Goal: Communication & Community: Answer question/provide support

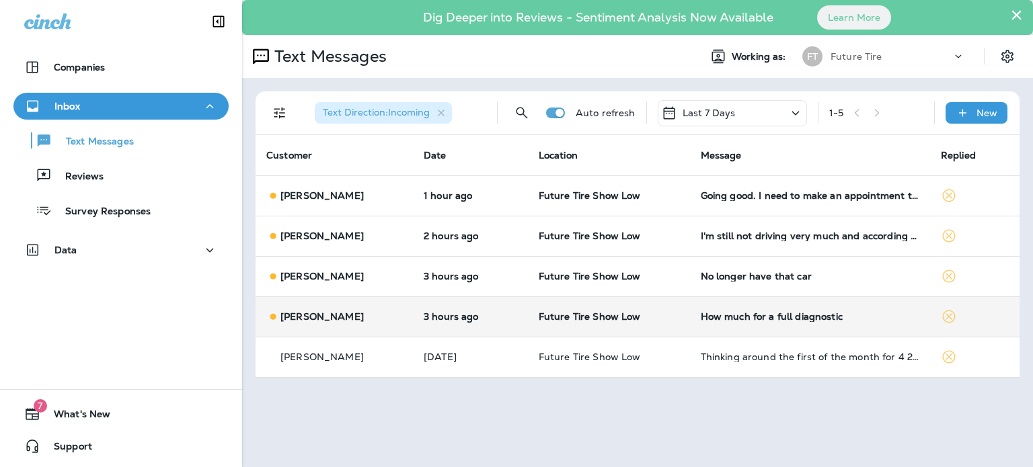
click at [378, 319] on div "[PERSON_NAME]" at bounding box center [334, 317] width 136 height 14
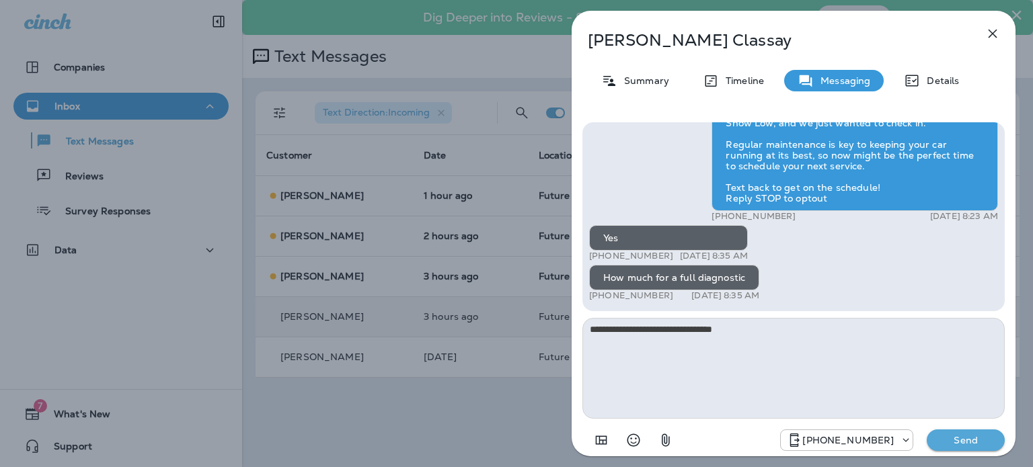
type textarea "**********"
click at [961, 441] on p "Send" at bounding box center [966, 440] width 56 height 12
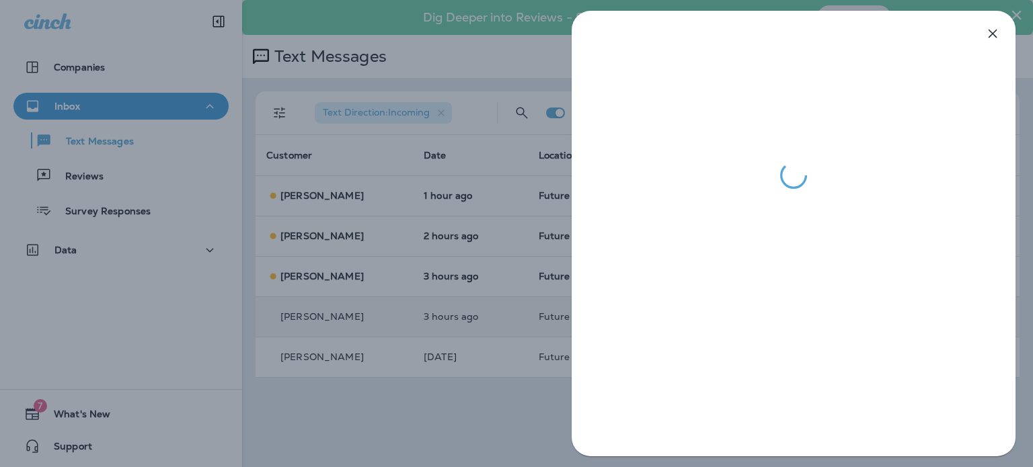
click at [367, 275] on div at bounding box center [516, 233] width 1033 height 467
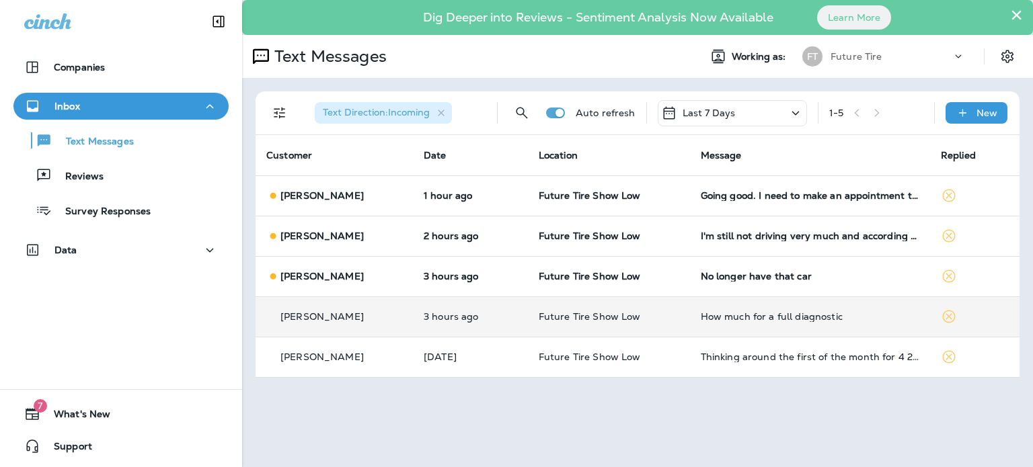
click at [367, 275] on div "[PERSON_NAME]" at bounding box center [334, 277] width 136 height 14
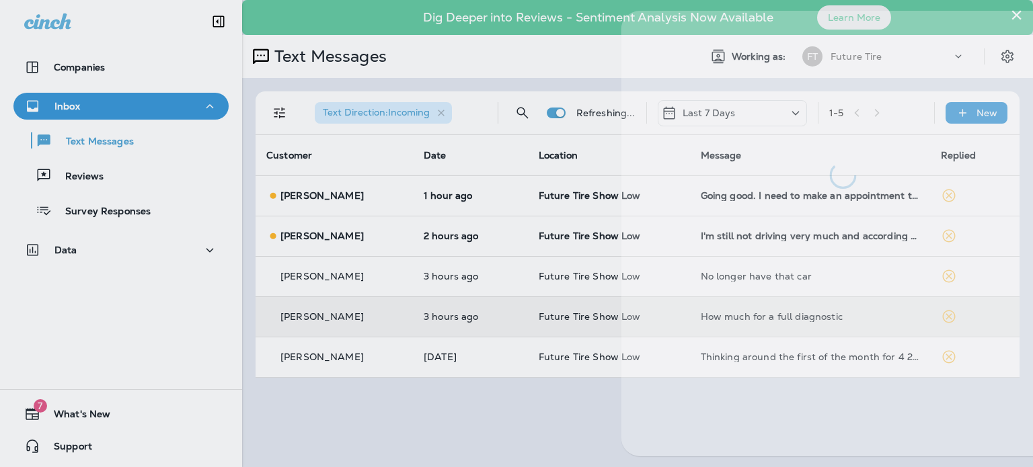
click at [367, 275] on div at bounding box center [565, 233] width 1033 height 467
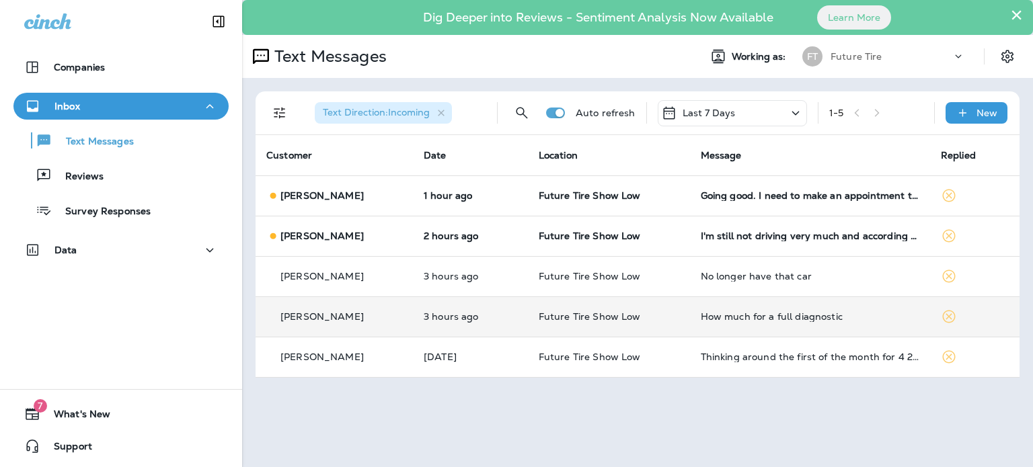
click at [367, 275] on div "[PERSON_NAME]" at bounding box center [334, 277] width 136 height 14
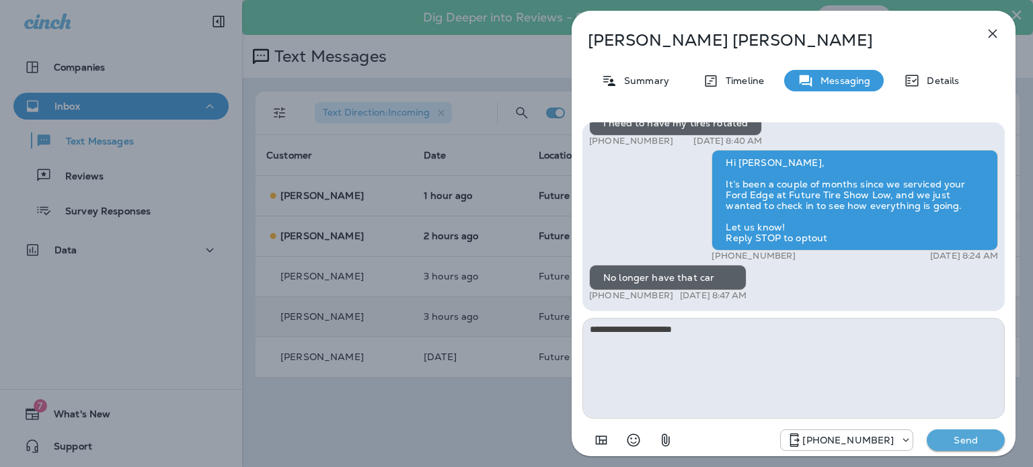
type textarea "**********"
drag, startPoint x: 969, startPoint y: 445, endPoint x: 971, endPoint y: 437, distance: 7.7
click at [971, 439] on p "Send" at bounding box center [966, 440] width 56 height 12
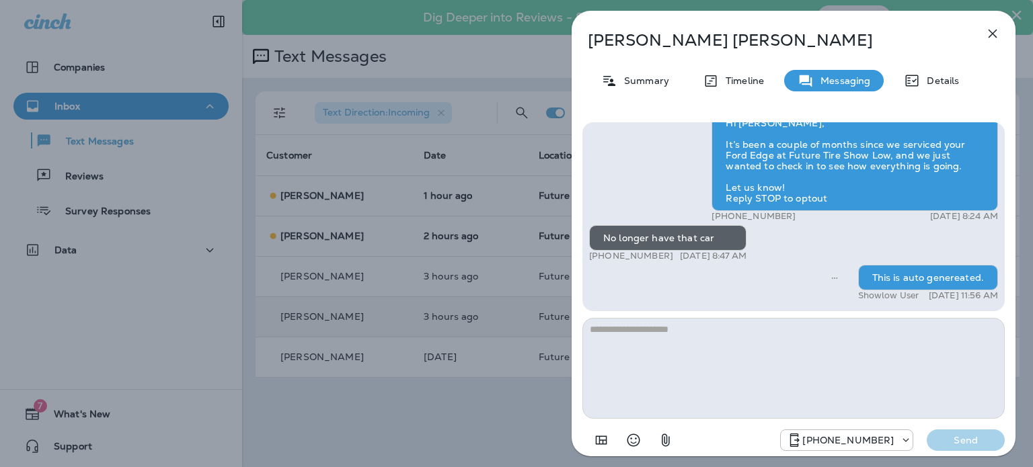
click at [993, 28] on icon "button" at bounding box center [993, 34] width 16 height 16
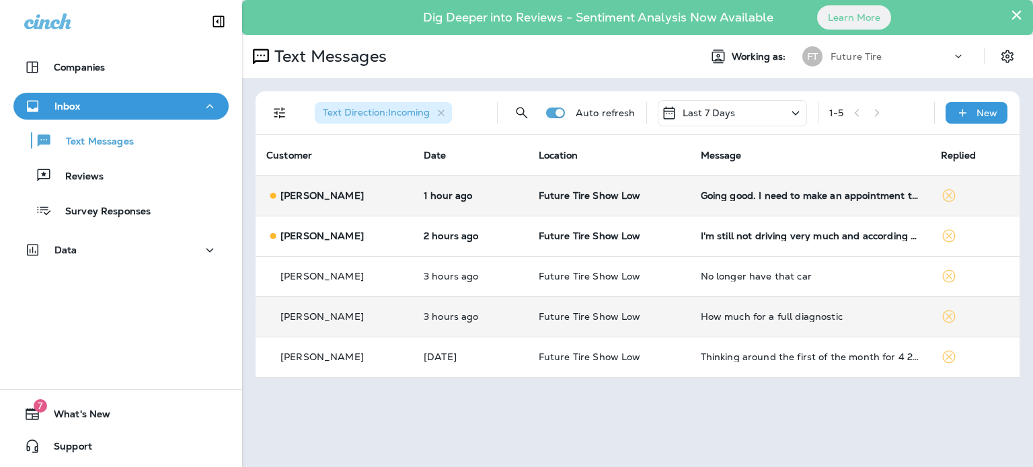
click at [330, 198] on p "[PERSON_NAME]" at bounding box center [321, 195] width 83 height 11
click at [330, 198] on div at bounding box center [583, 233] width 1033 height 467
click at [330, 198] on p "[PERSON_NAME]" at bounding box center [321, 195] width 83 height 11
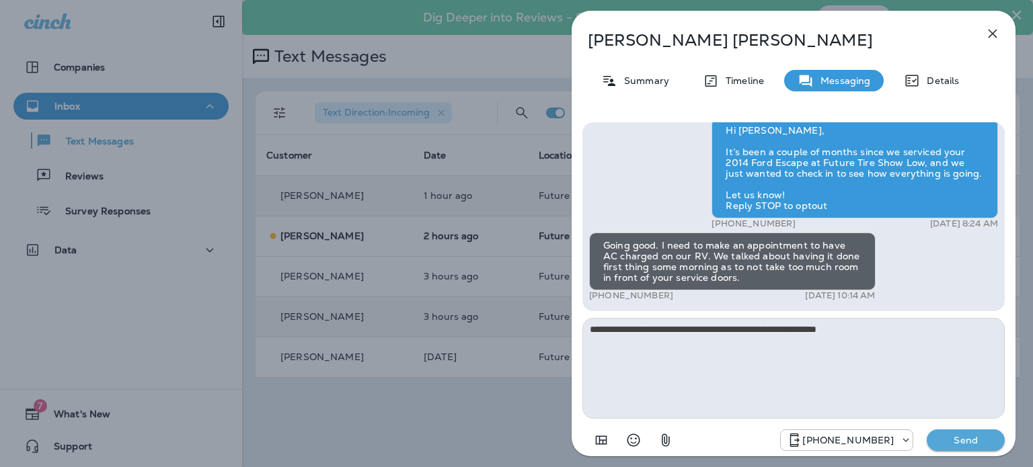
type textarea "**********"
click at [964, 439] on p "Send" at bounding box center [966, 440] width 56 height 12
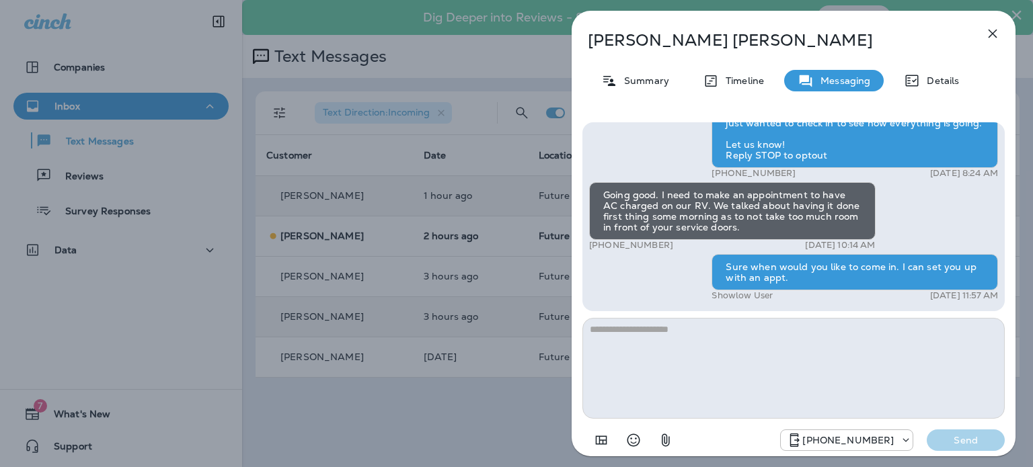
click at [991, 31] on icon "button" at bounding box center [993, 34] width 16 height 16
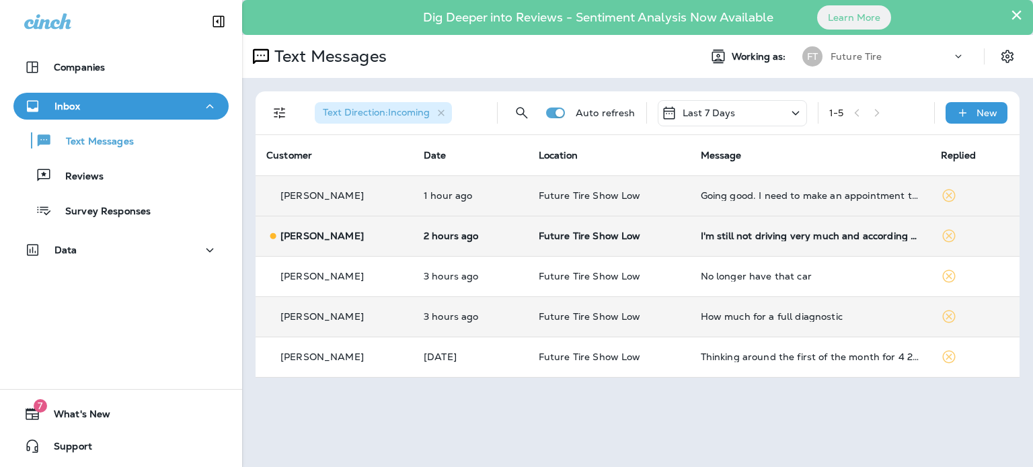
click at [333, 231] on p "[PERSON_NAME]" at bounding box center [321, 236] width 83 height 11
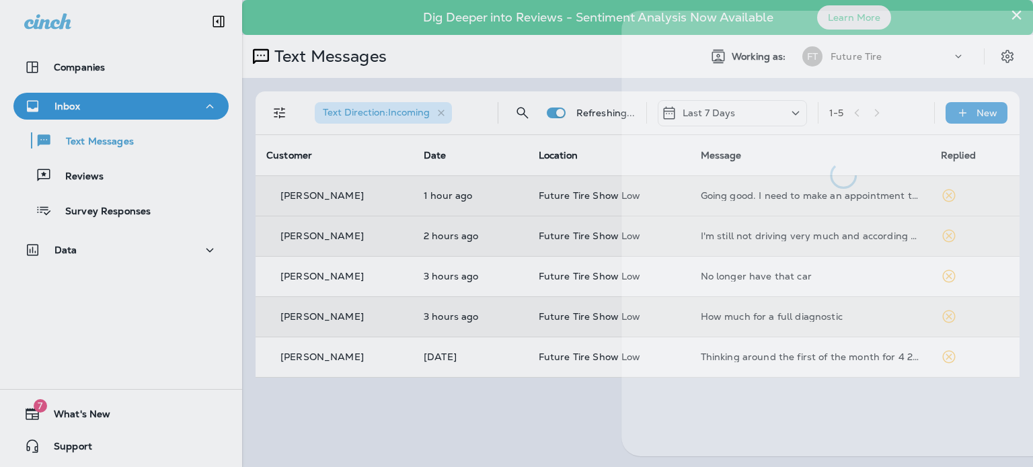
click at [333, 231] on div at bounding box center [566, 233] width 1033 height 467
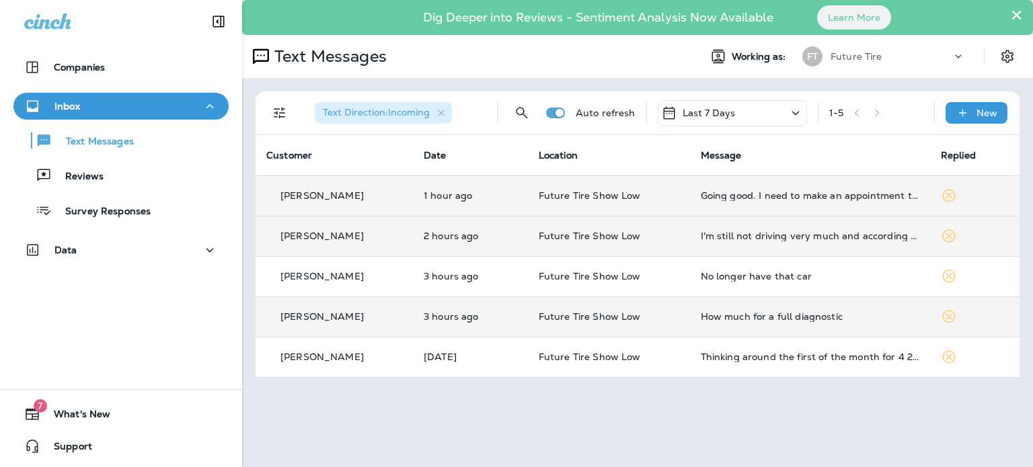
click at [334, 231] on p "[PERSON_NAME]" at bounding box center [321, 236] width 83 height 11
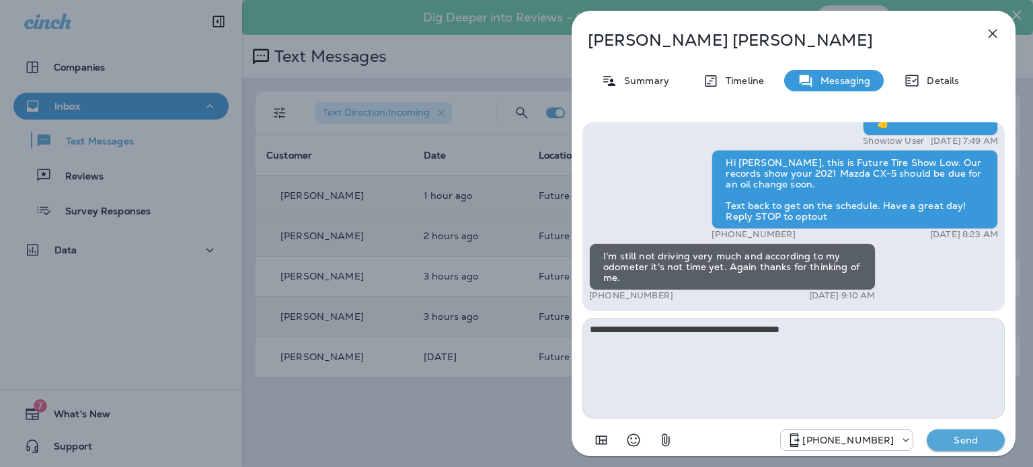
type textarea "**********"
click at [972, 439] on p "Send" at bounding box center [966, 440] width 56 height 12
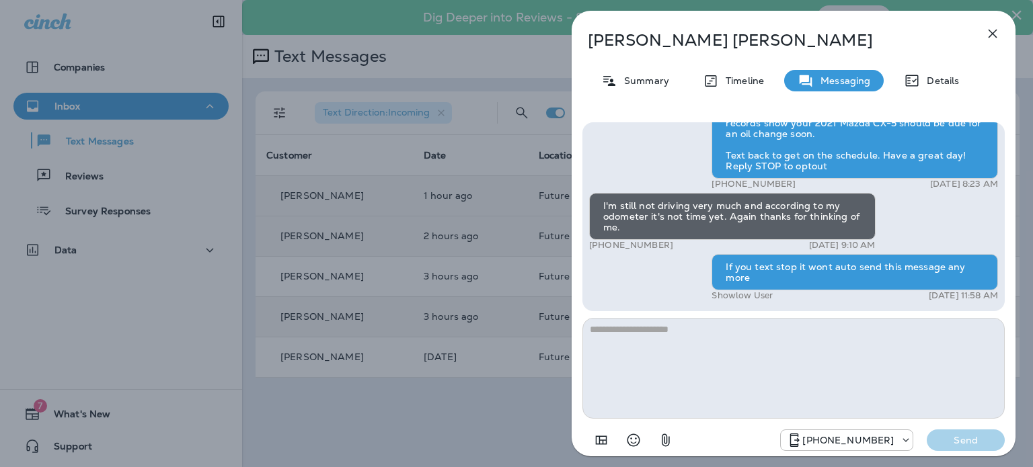
click at [990, 30] on icon "button" at bounding box center [993, 34] width 16 height 16
